Goal: Transaction & Acquisition: Download file/media

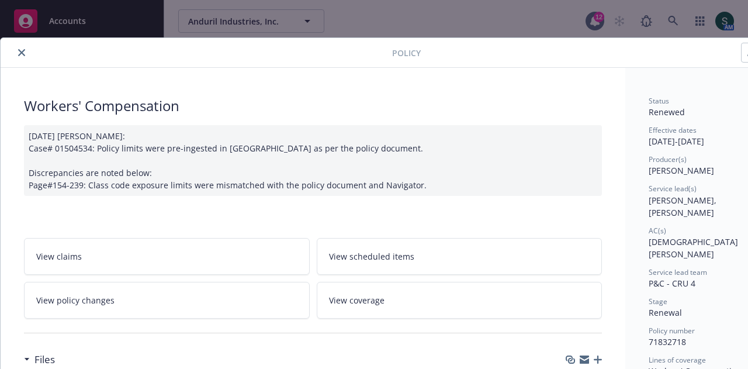
scroll to position [601, 0]
click at [21, 53] on icon "close" at bounding box center [21, 52] width 7 height 7
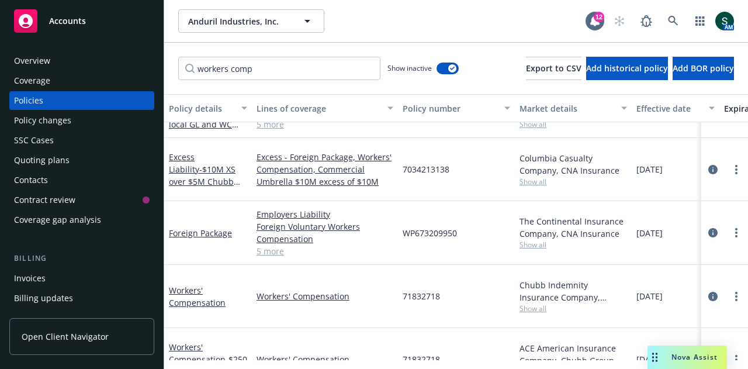
click at [84, 21] on span "Accounts" at bounding box center [67, 20] width 37 height 9
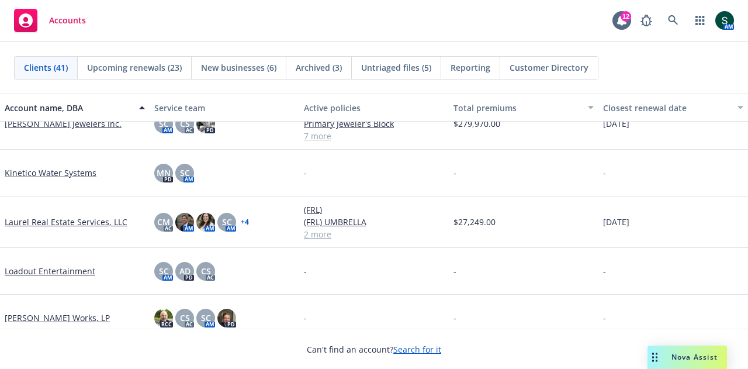
scroll to position [1110, 0]
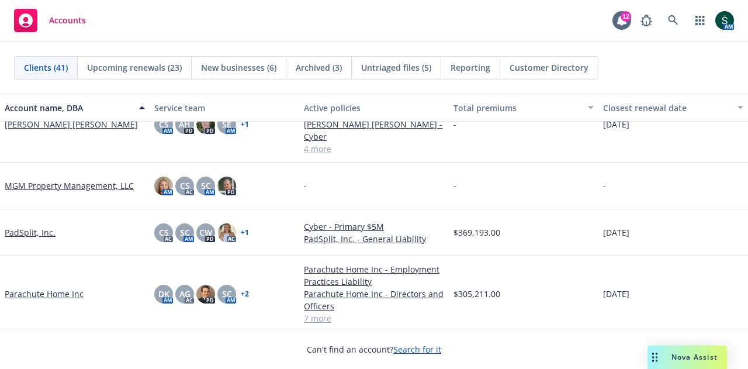
click at [44, 287] on link "Parachute Home Inc" at bounding box center [44, 293] width 79 height 12
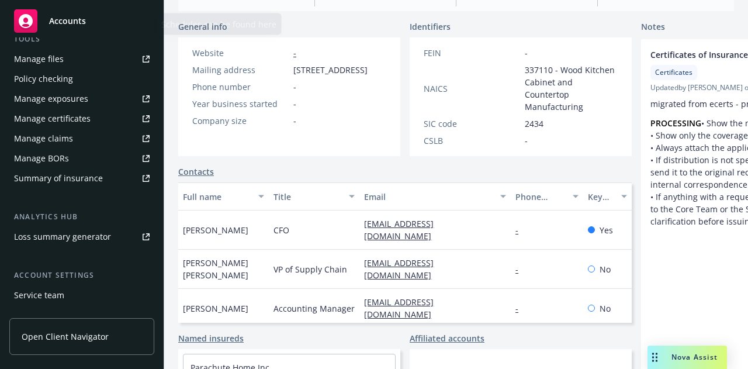
scroll to position [412, 0]
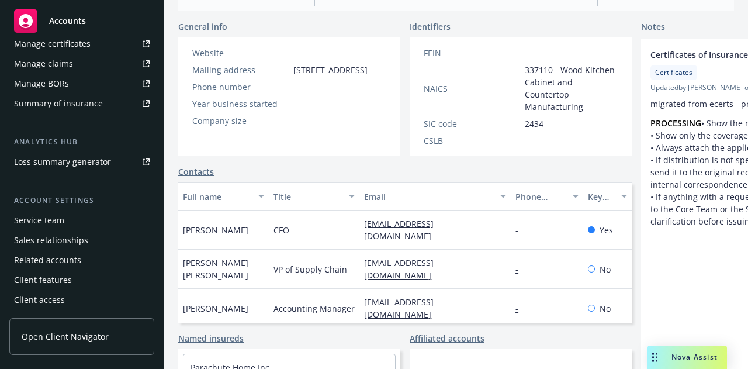
click at [56, 224] on div "Service team" at bounding box center [39, 220] width 50 height 19
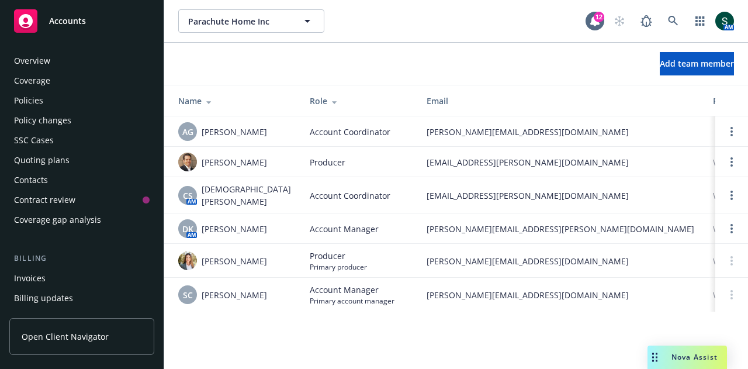
click at [62, 100] on div "Policies" at bounding box center [82, 100] width 136 height 19
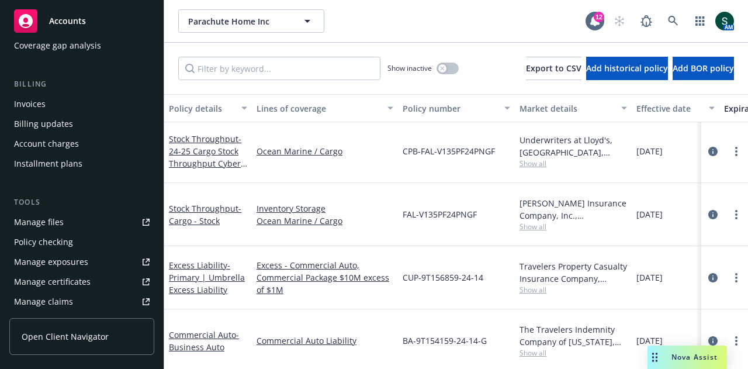
scroll to position [175, 0]
click at [70, 218] on link "Manage files" at bounding box center [81, 221] width 145 height 19
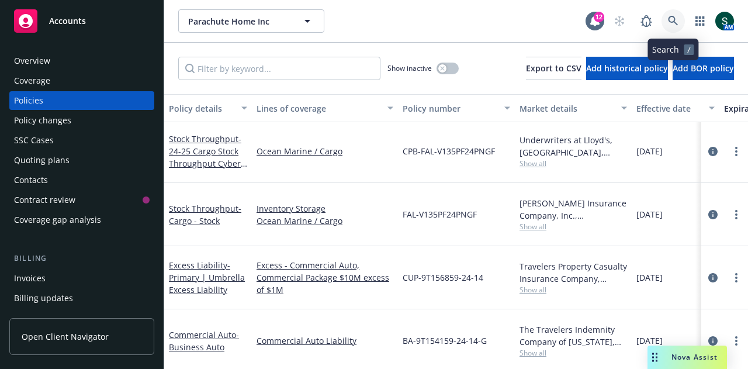
click at [667, 15] on link at bounding box center [672, 20] width 23 height 23
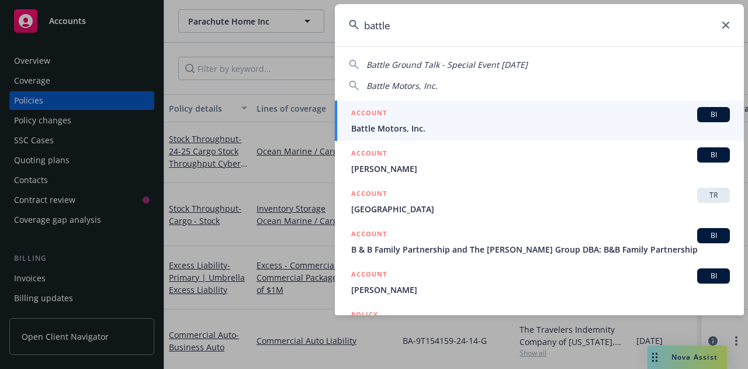
type input "battle"
click at [391, 124] on span "Battle Motors, Inc." at bounding box center [540, 128] width 379 height 12
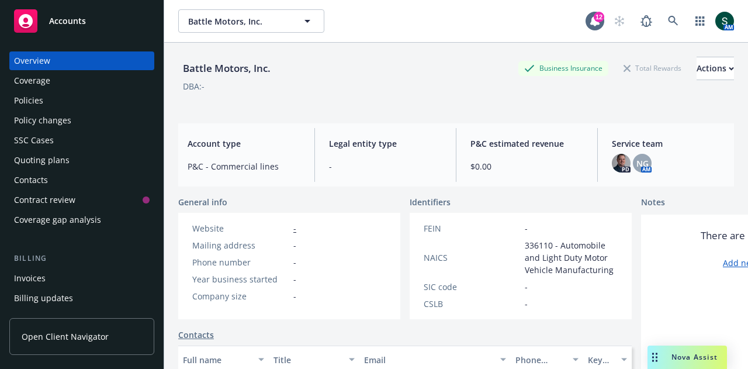
click at [50, 101] on div "Policies" at bounding box center [82, 100] width 136 height 19
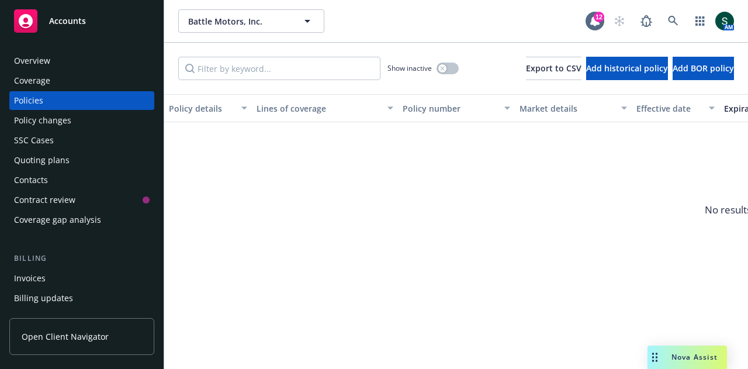
click at [49, 63] on div "Overview" at bounding box center [32, 60] width 36 height 19
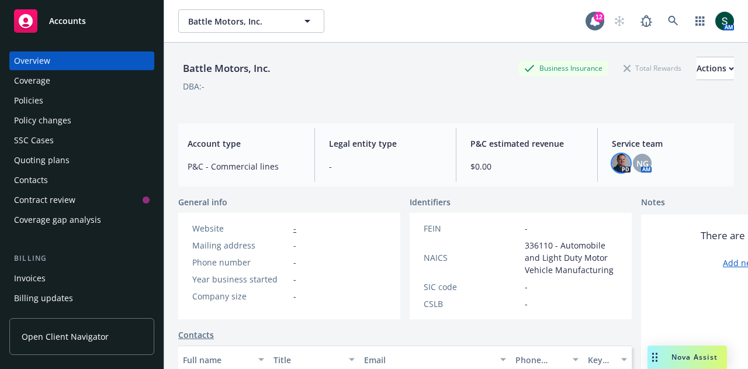
click at [619, 162] on img at bounding box center [621, 163] width 19 height 19
click at [638, 159] on span "NG" at bounding box center [642, 163] width 12 height 12
click at [368, 95] on div "Battle Motors, Inc. Business Insurance Total Rewards Actions DBA: -" at bounding box center [456, 81] width 556 height 48
click at [614, 165] on img at bounding box center [621, 163] width 19 height 19
click at [640, 162] on span "NG" at bounding box center [642, 163] width 12 height 12
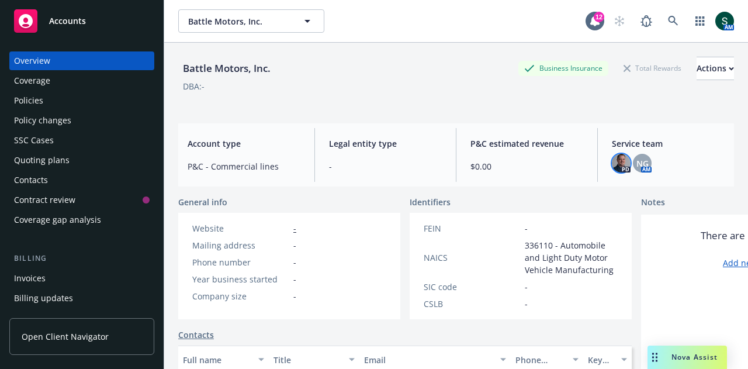
click at [612, 162] on img at bounding box center [621, 163] width 19 height 19
click at [85, 22] on div "Accounts" at bounding box center [82, 20] width 136 height 23
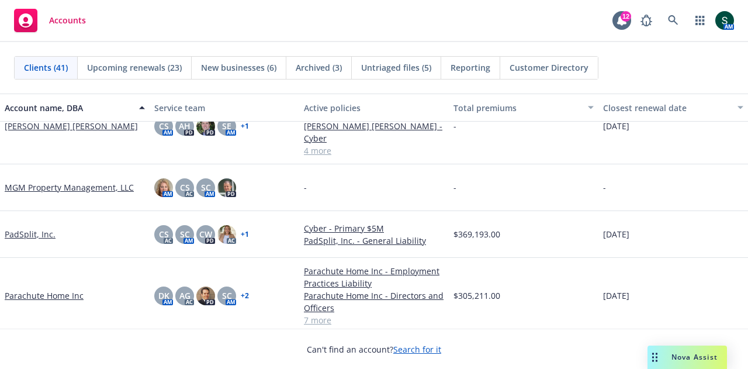
scroll to position [1110, 0]
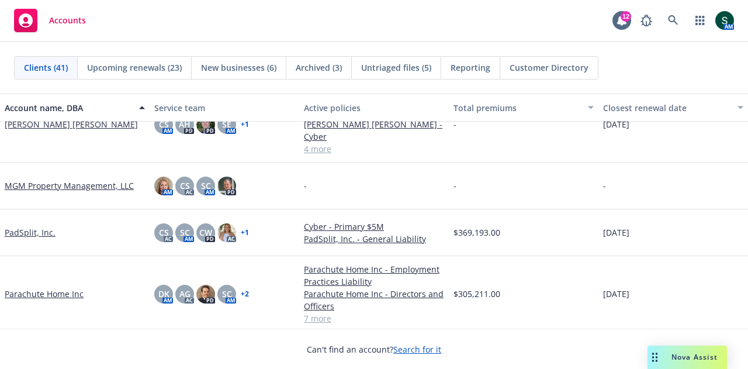
click at [33, 287] on link "Parachute Home Inc" at bounding box center [44, 293] width 79 height 12
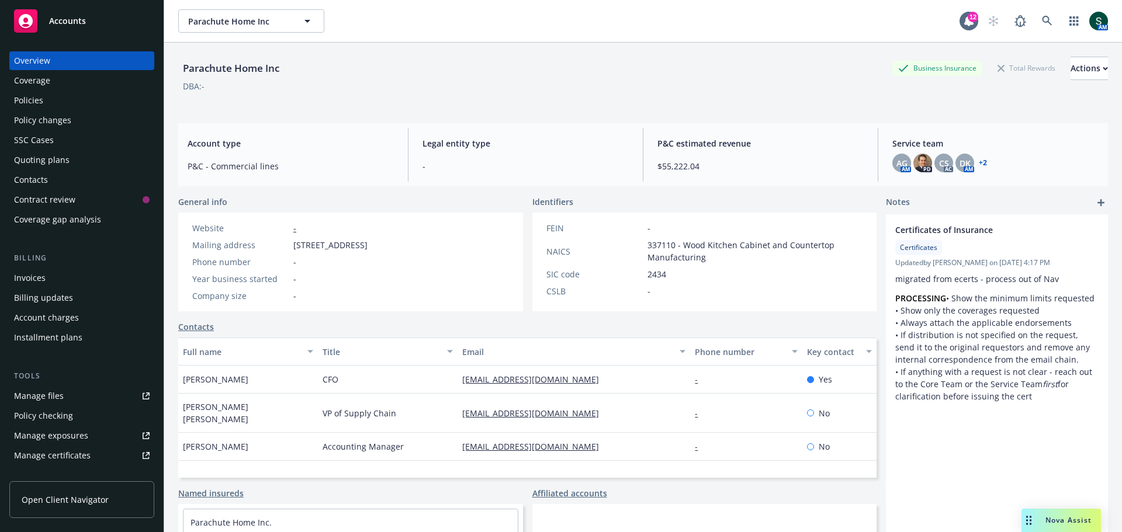
click at [35, 98] on div "Policies" at bounding box center [28, 100] width 29 height 19
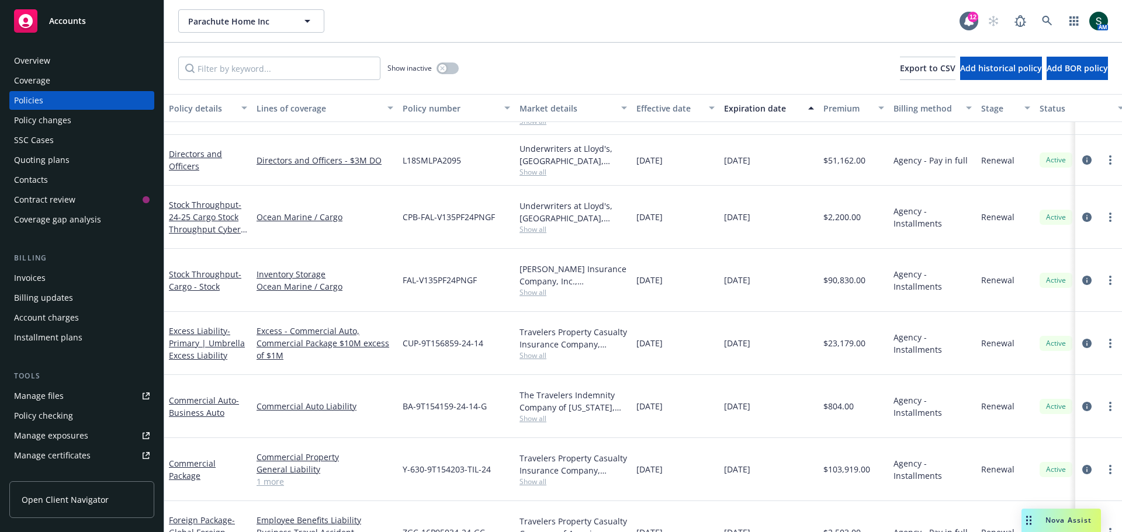
scroll to position [58, 0]
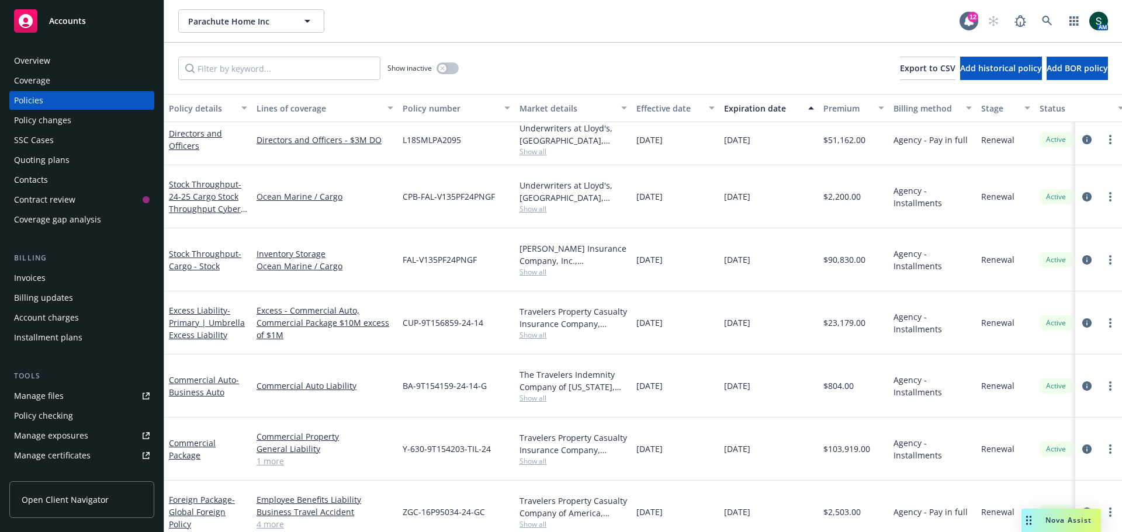
click at [192, 248] on div "Stock Throughput - Cargo - Stock" at bounding box center [208, 260] width 78 height 25
click at [177, 248] on div "Stock Throughput - Cargo - Stock" at bounding box center [208, 260] width 78 height 25
click at [175, 248] on link "Stock Throughput - Cargo - Stock" at bounding box center [205, 259] width 72 height 23
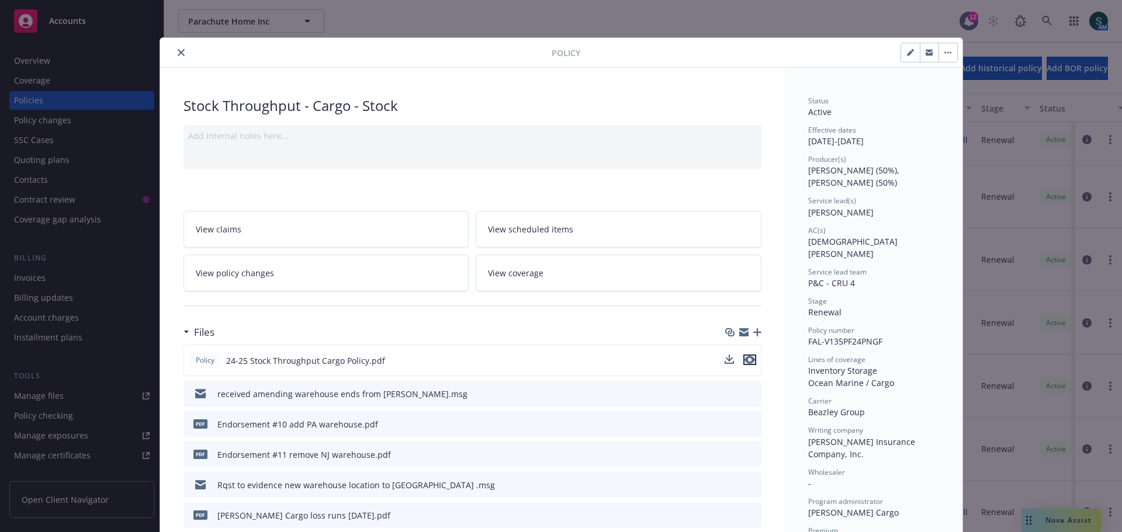
click at [747, 356] on icon "preview file" at bounding box center [749, 360] width 11 height 8
click at [174, 54] on button "close" at bounding box center [181, 53] width 14 height 14
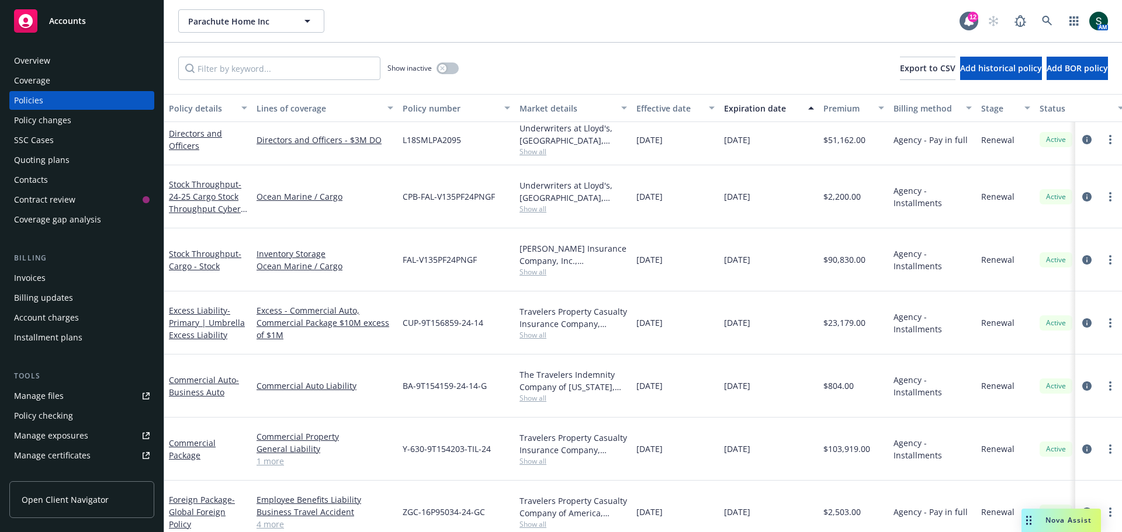
click at [202, 368] on div "Commercial Package" at bounding box center [208, 449] width 78 height 25
click at [192, 368] on link "Commercial Package" at bounding box center [192, 449] width 47 height 23
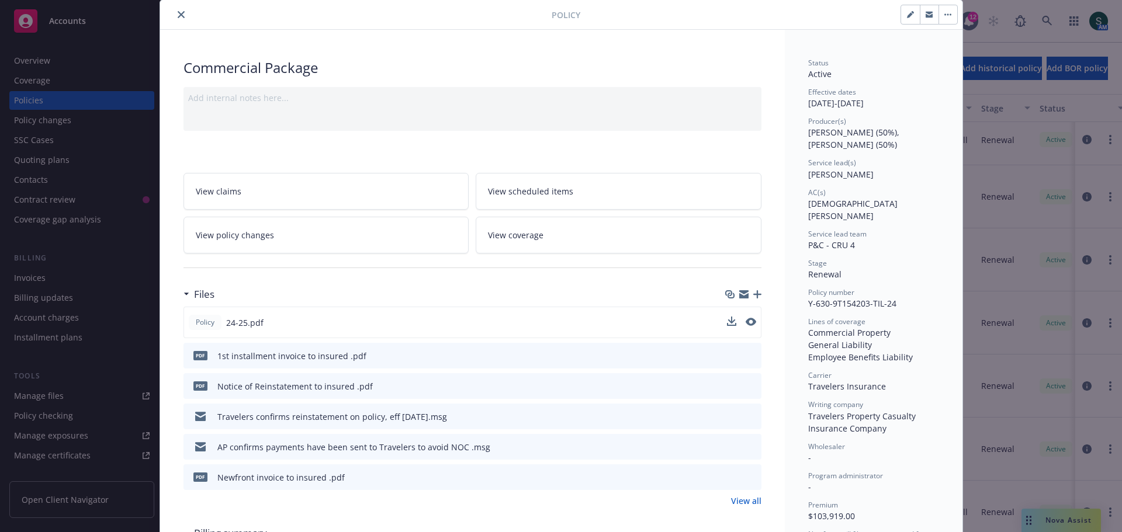
scroll to position [58, 0]
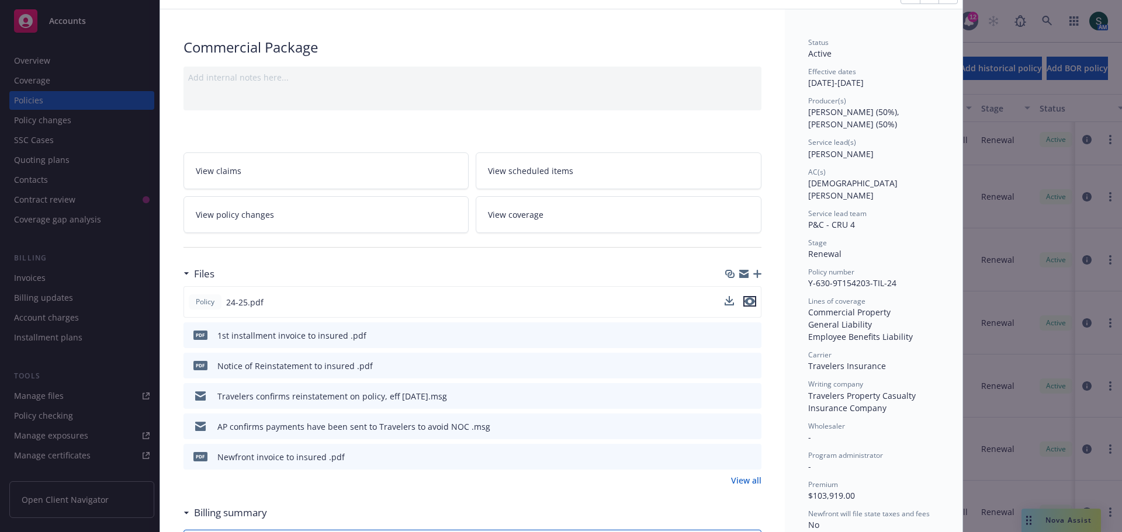
click at [747, 303] on icon "preview file" at bounding box center [749, 301] width 11 height 8
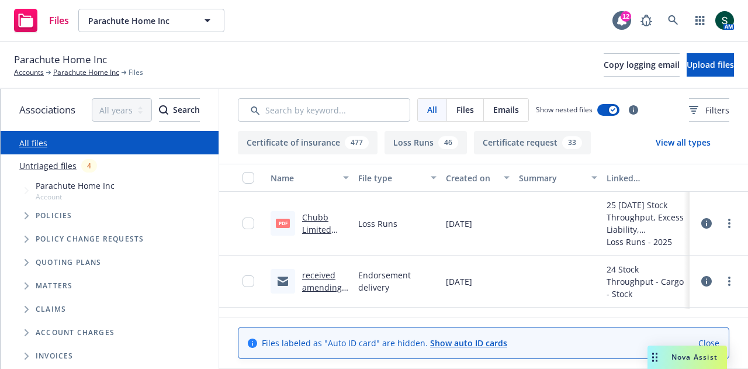
click at [322, 225] on link "Chubb Limited Cyber [DATE] - [DATE] Loss Runs - Valued [DATE].PDF" at bounding box center [325, 260] width 46 height 97
click at [317, 109] on input "Search by keyword..." at bounding box center [324, 109] width 172 height 23
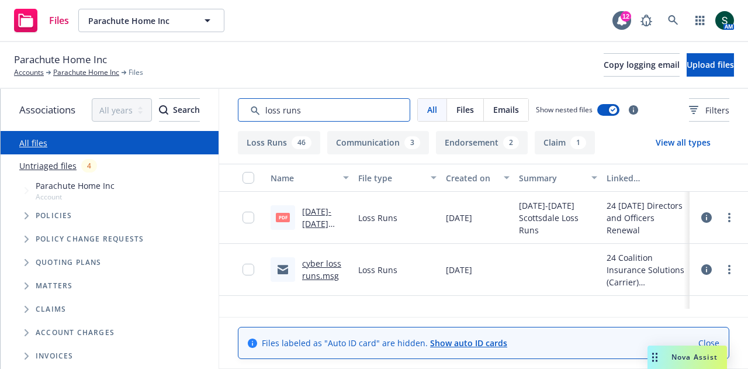
type input "loss runs"
click at [320, 268] on link "cyber loss runs.msg" at bounding box center [321, 269] width 39 height 23
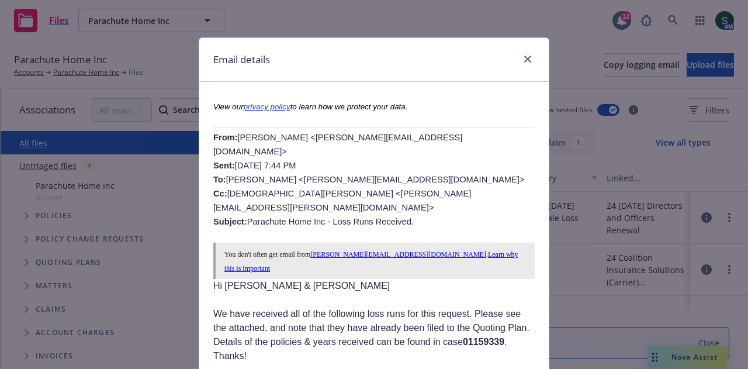
scroll to position [54, 0]
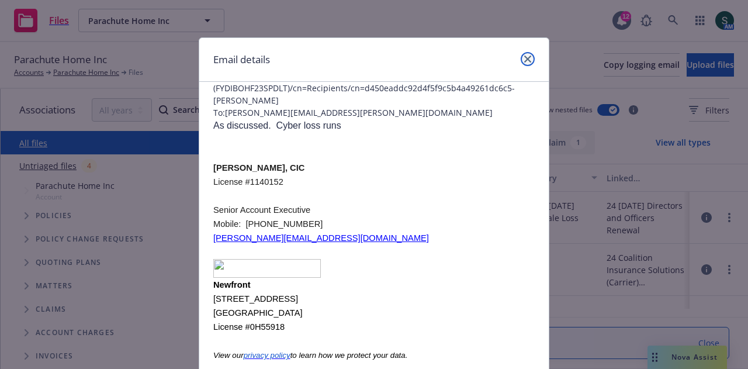
click at [528, 64] on link "close" at bounding box center [528, 59] width 14 height 14
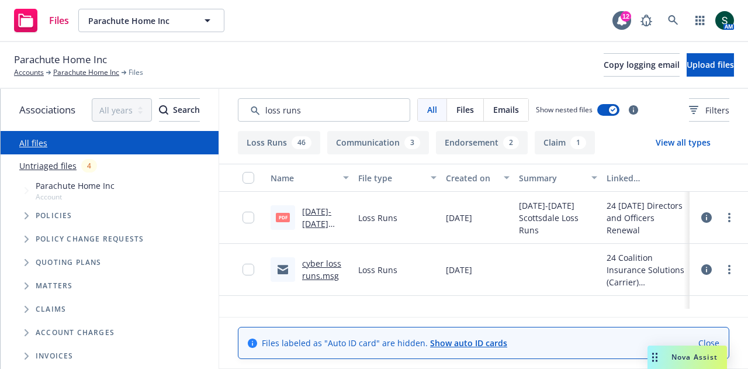
click at [323, 273] on link "cyber loss runs.msg" at bounding box center [321, 269] width 39 height 23
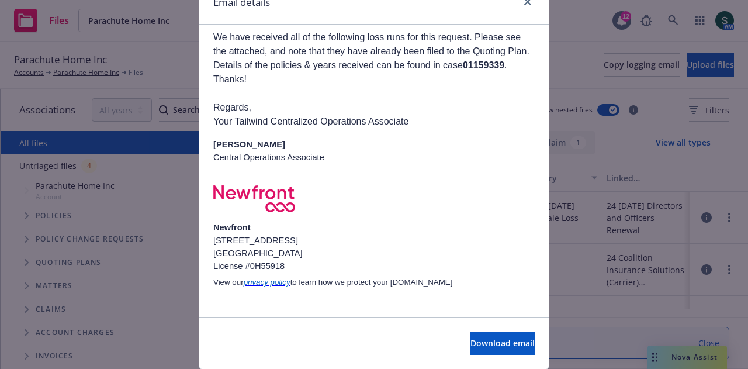
scroll to position [95, 0]
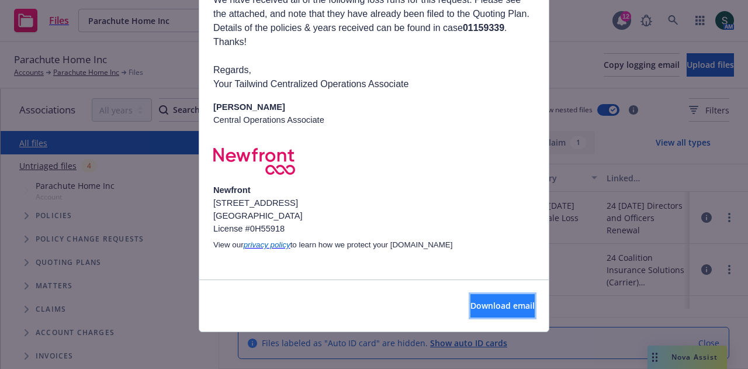
click at [470, 309] on span "Download email" at bounding box center [502, 305] width 64 height 11
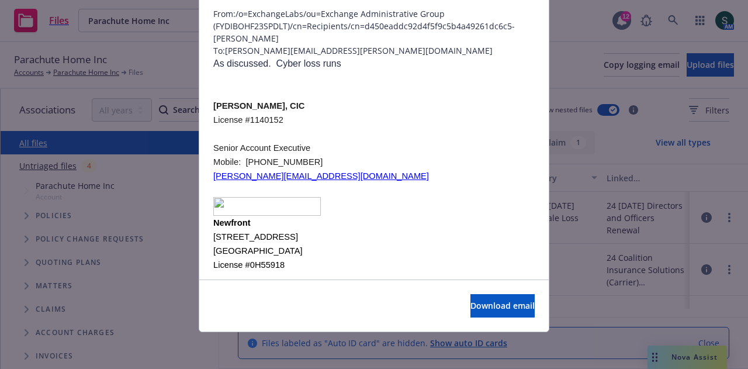
scroll to position [0, 0]
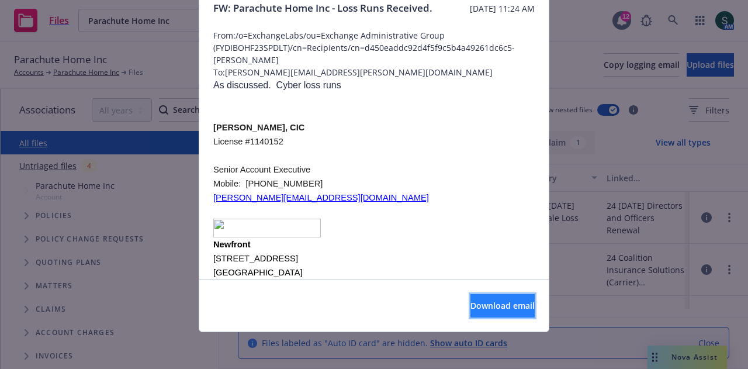
click at [473, 313] on button "Download email" at bounding box center [502, 305] width 64 height 23
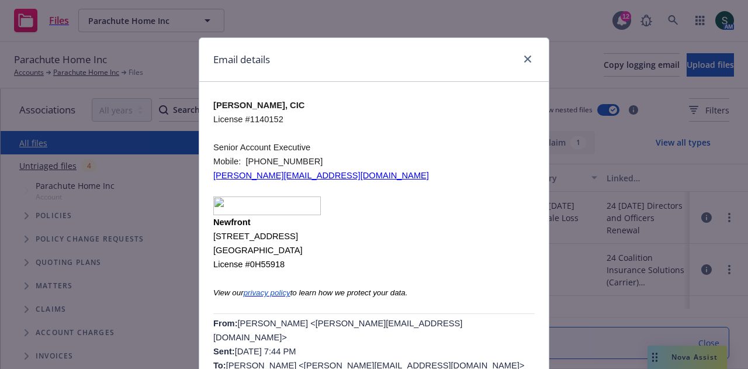
scroll to position [234, 0]
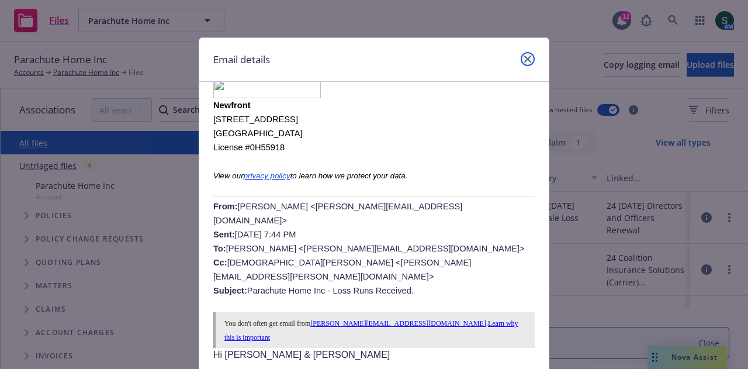
click at [524, 59] on icon "close" at bounding box center [527, 59] width 7 height 7
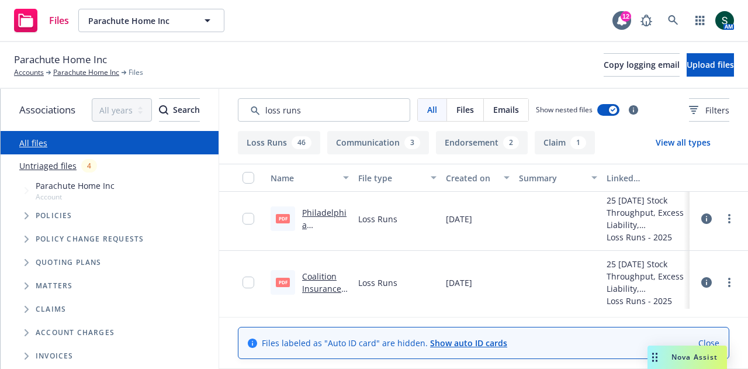
scroll to position [1052, 0]
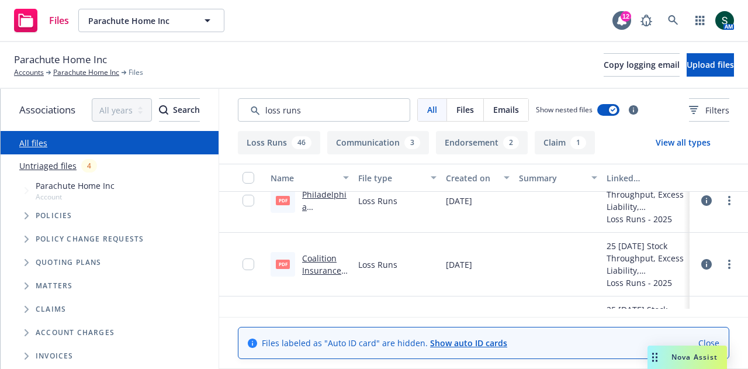
click at [337, 265] on link "Coalition Insurance Solutions Inc Cyber [DATE] - [DATE] Loss Runs - Valued [DAT…" at bounding box center [325, 306] width 46 height 109
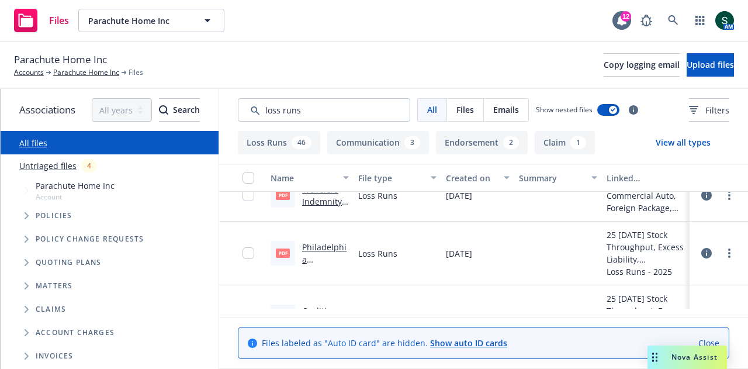
scroll to position [993, 0]
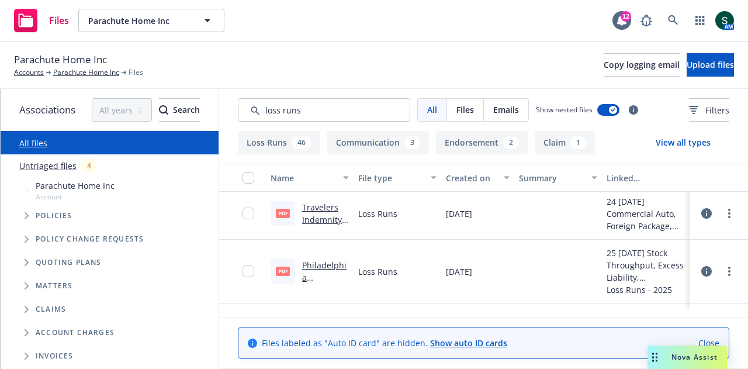
click at [317, 268] on link "Philadelphia Consolidated Holding Corp. PKG [DATE] - [DATE] Loss Runs - Valued …" at bounding box center [325, 320] width 46 height 122
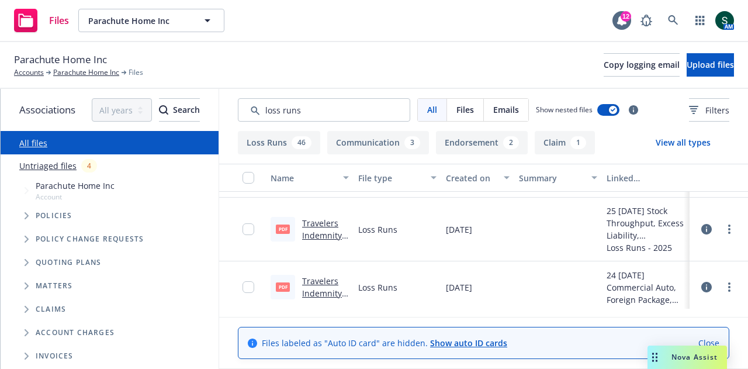
scroll to position [643, 0]
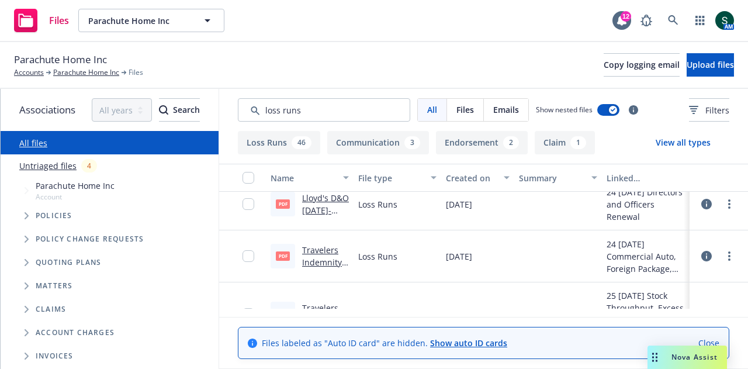
click at [487, 180] on div "Created on" at bounding box center [471, 178] width 51 height 12
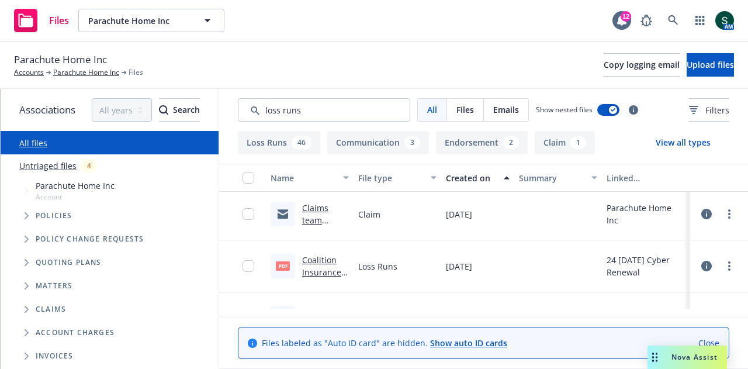
scroll to position [0, 0]
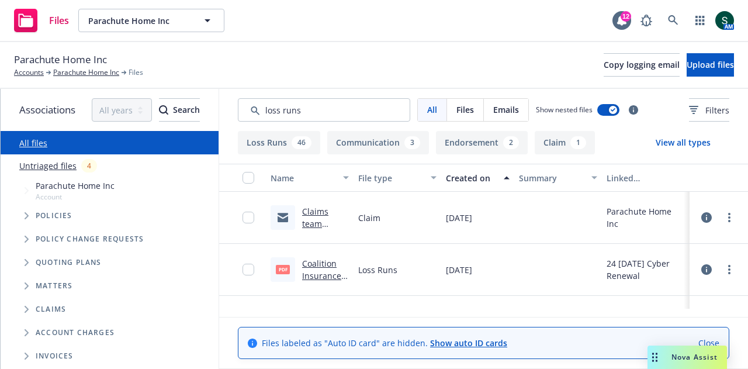
click at [481, 179] on div "Created on" at bounding box center [471, 178] width 51 height 12
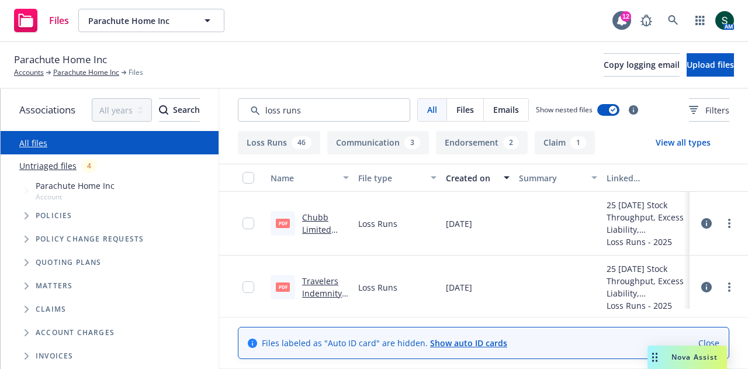
click at [311, 228] on link "Chubb Limited Cyber [DATE] - [DATE] Loss Runs - Valued [DATE].PDF" at bounding box center [325, 260] width 46 height 97
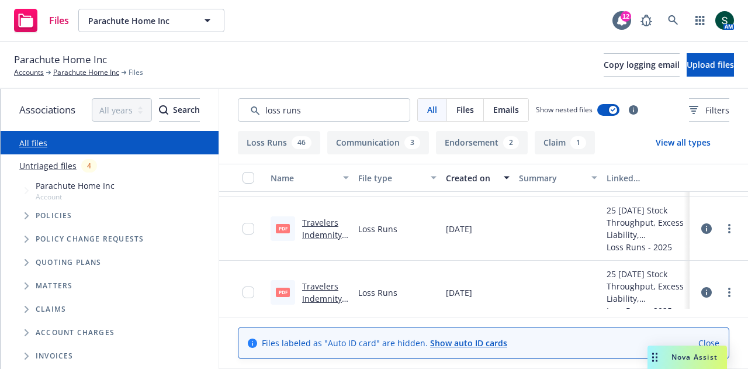
click at [334, 234] on link "Travelers Indemnity Company XS [DATE] - [DATE] Loss Runs - Valued [DATE].pdf" at bounding box center [325, 265] width 46 height 97
click at [320, 287] on link "Travelers Indemnity Company PKG [DATE] - [DATE] Loss Runs - Valued [DATE].pdf" at bounding box center [324, 328] width 44 height 97
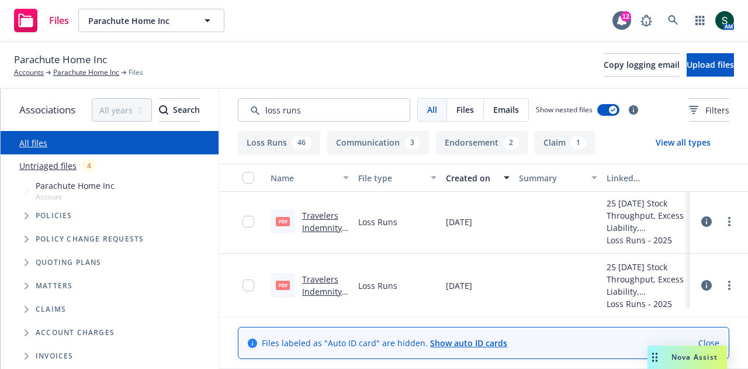
click at [315, 286] on link "Travelers Indemnity Company FP [DATE] - [DATE] Loss Runs - Valued [DATE].pdf" at bounding box center [325, 321] width 46 height 97
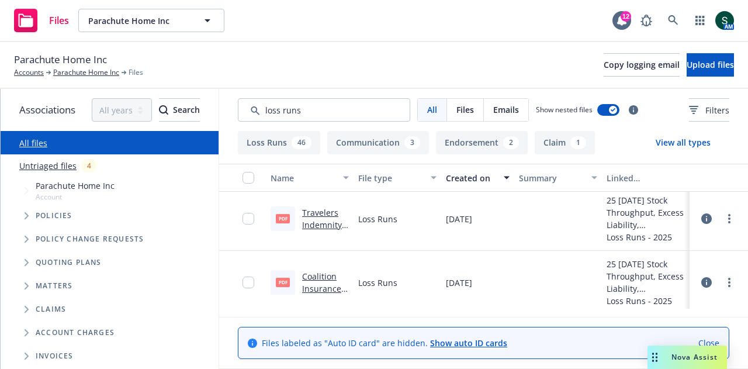
scroll to position [292, 0]
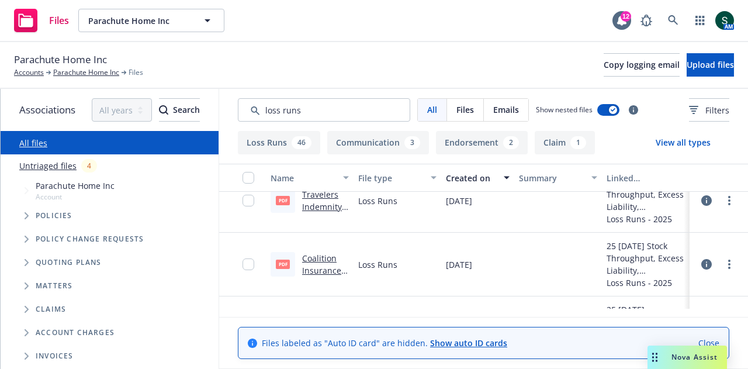
click at [330, 205] on link "Travelers Indemnity Company FP [DATE] - [DATE] Loss Runs - Valued [DATE].pdf" at bounding box center [325, 237] width 46 height 97
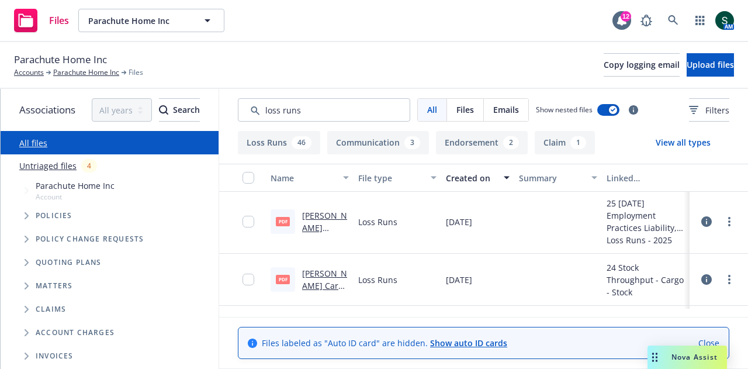
scroll to position [701, 0]
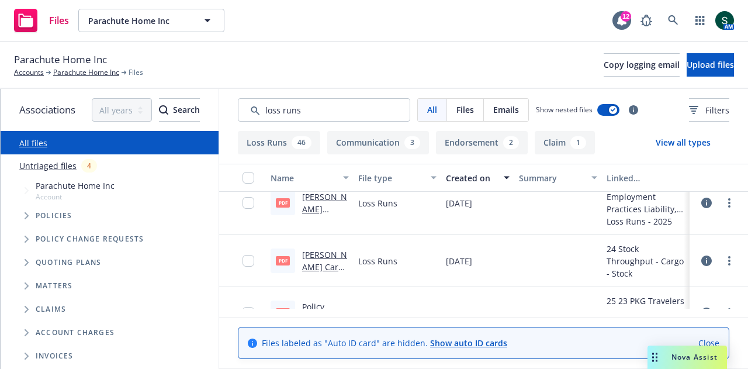
click at [320, 257] on link "[PERSON_NAME] Cargo loss runs [DATE].pdf" at bounding box center [325, 273] width 46 height 48
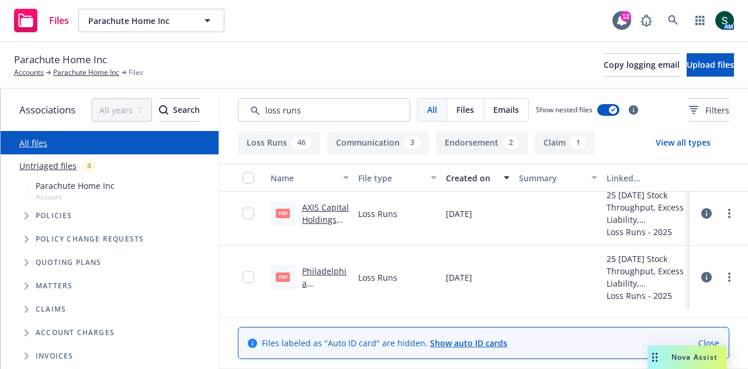
scroll to position [526, 0]
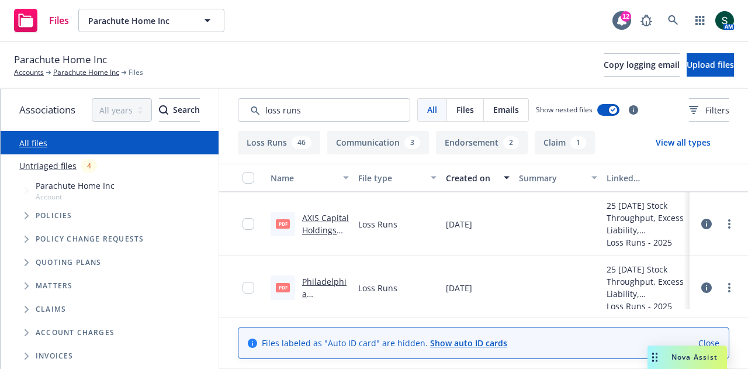
click at [316, 285] on link "Philadelphia Consolidated Holding Corp. PKG [DATE] - [DATE] Loss Runs - Valued …" at bounding box center [325, 337] width 46 height 122
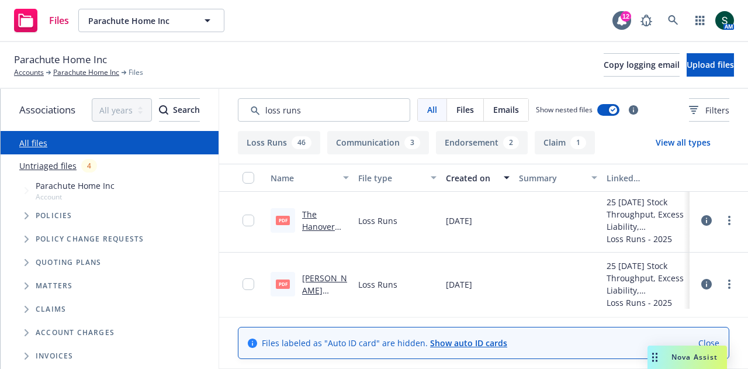
scroll to position [409, 0]
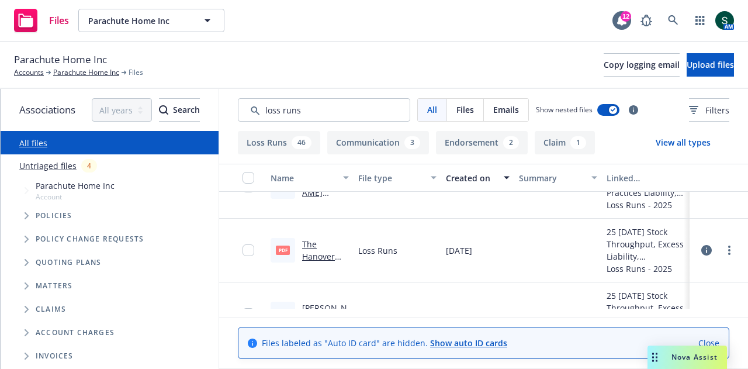
click at [314, 250] on div "The Hanover Insurance Group, Inc. PKG XS [DATE] - [DATE] Loss Runs - Valued [DA…" at bounding box center [325, 250] width 47 height 25
click at [313, 250] on link "The Hanover Insurance Group, Inc. PKG XS [DATE] - [DATE] Loss Runs - Valued [DA…" at bounding box center [325, 299] width 46 height 122
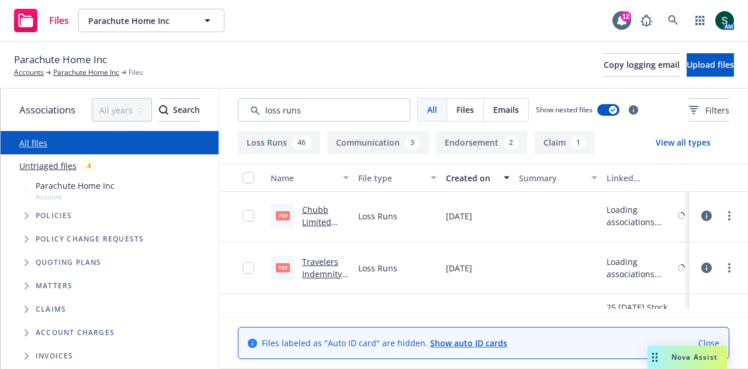
scroll to position [0, 0]
